Goal: Check status: Check status

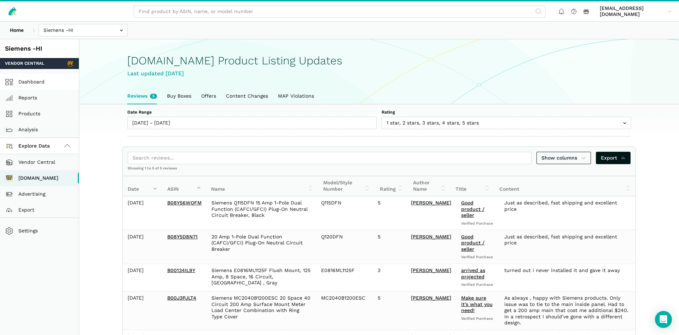
click at [38, 78] on link "Dashboard" at bounding box center [39, 82] width 79 height 16
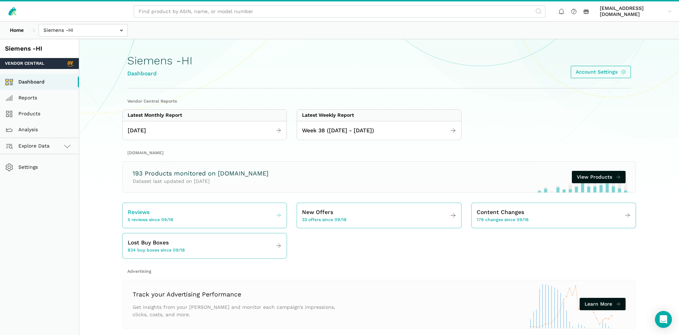
click at [184, 207] on link "Reviews 5 reviews since 09/18" at bounding box center [205, 216] width 164 height 20
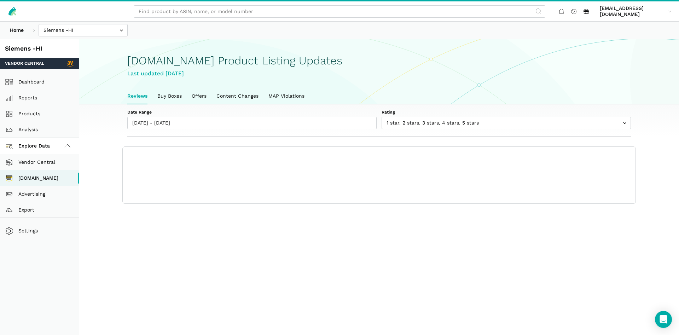
scroll to position [2, 0]
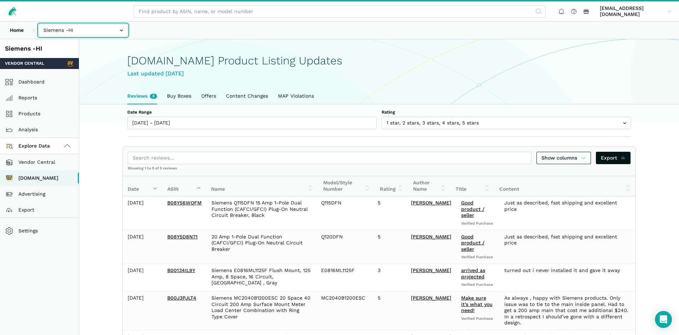
click at [46, 27] on input "text" at bounding box center [83, 30] width 89 height 12
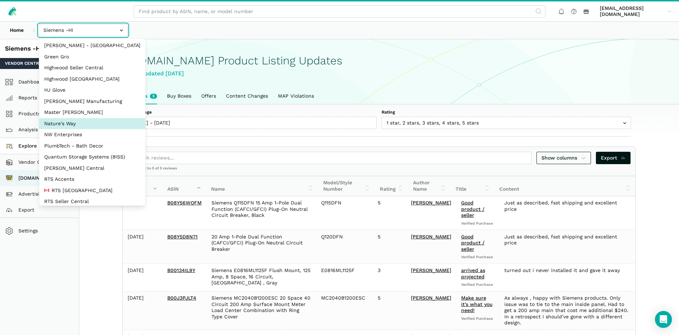
scroll to position [34, 0]
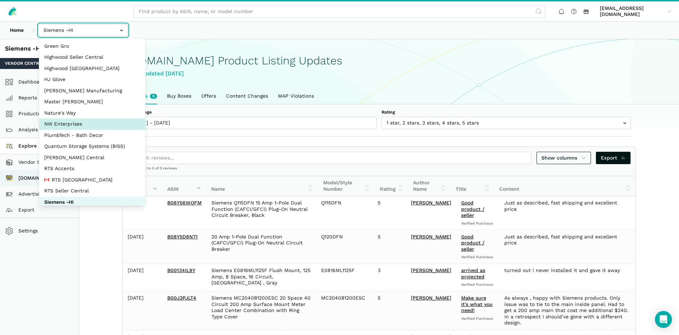
select select "8KcbEGzBHiJ2C1zNfhAn1h3U"
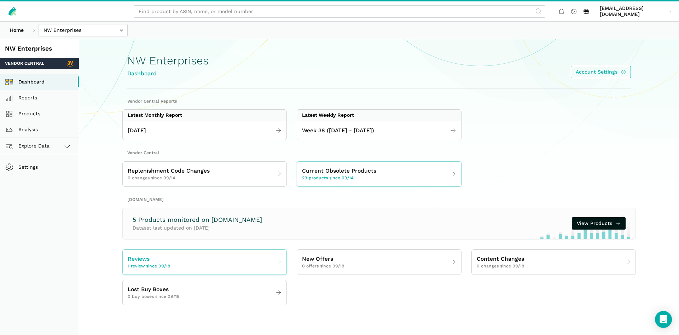
click at [165, 264] on span "1 review since 09/18" at bounding box center [149, 266] width 43 height 6
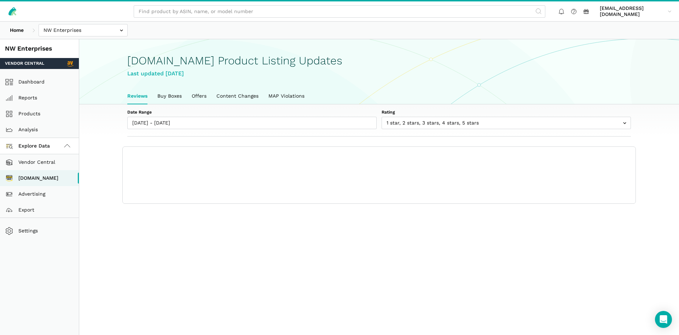
scroll to position [2, 0]
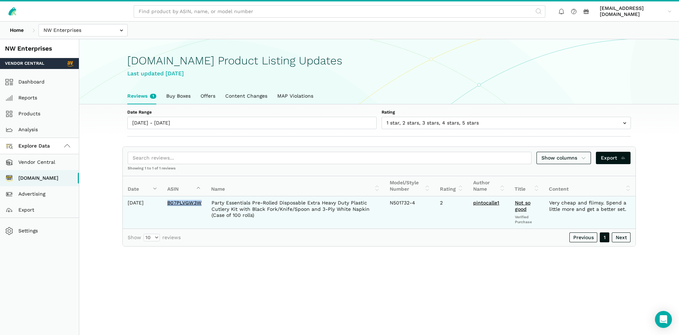
drag, startPoint x: 202, startPoint y: 203, endPoint x: 167, endPoint y: 204, distance: 35.0
click at [167, 204] on td "B07PLVGW3W" at bounding box center [184, 212] width 44 height 32
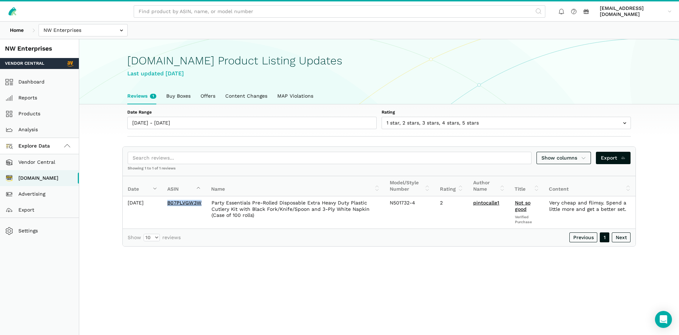
copy link "B07PLVGW3W"
